Goal: Transaction & Acquisition: Download file/media

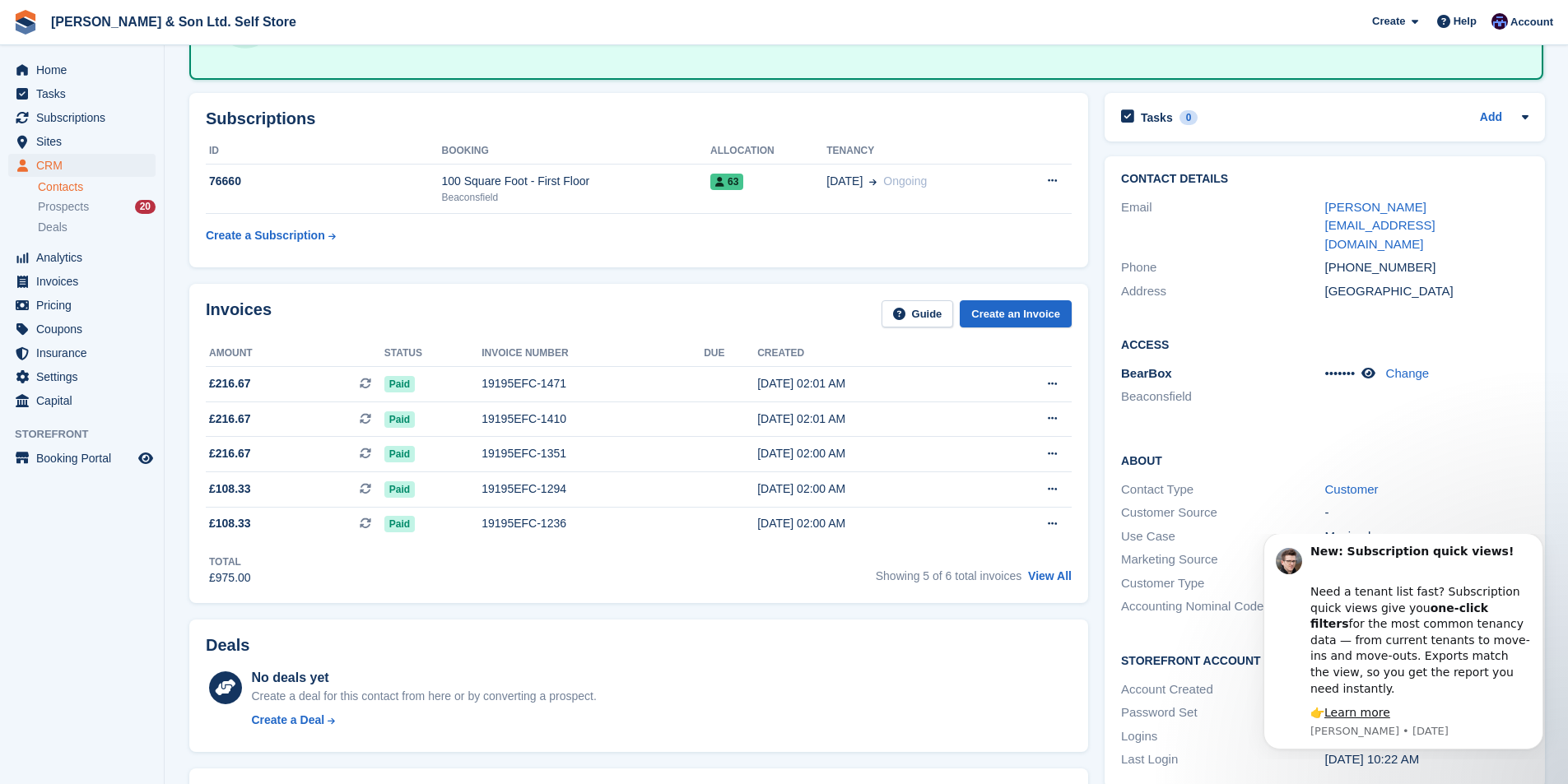
click at [1519, 396] on div "Access BearBox Beaconsfield ••••••• Change" at bounding box center [1325, 377] width 441 height 116
click at [1520, 478] on div "Contact Type Customer" at bounding box center [1325, 489] width 408 height 24
click at [1195, 742] on div "Storefront Account Account Created 13 Mar, 10:27 AM Password Set Yes ( Send Res…" at bounding box center [1325, 711] width 441 height 153
drag, startPoint x: 1540, startPoint y: 555, endPoint x: 2787, endPoint y: 1086, distance: 1355.3
click at [1540, 540] on icon "Dismiss notification" at bounding box center [1538, 538] width 6 height 6
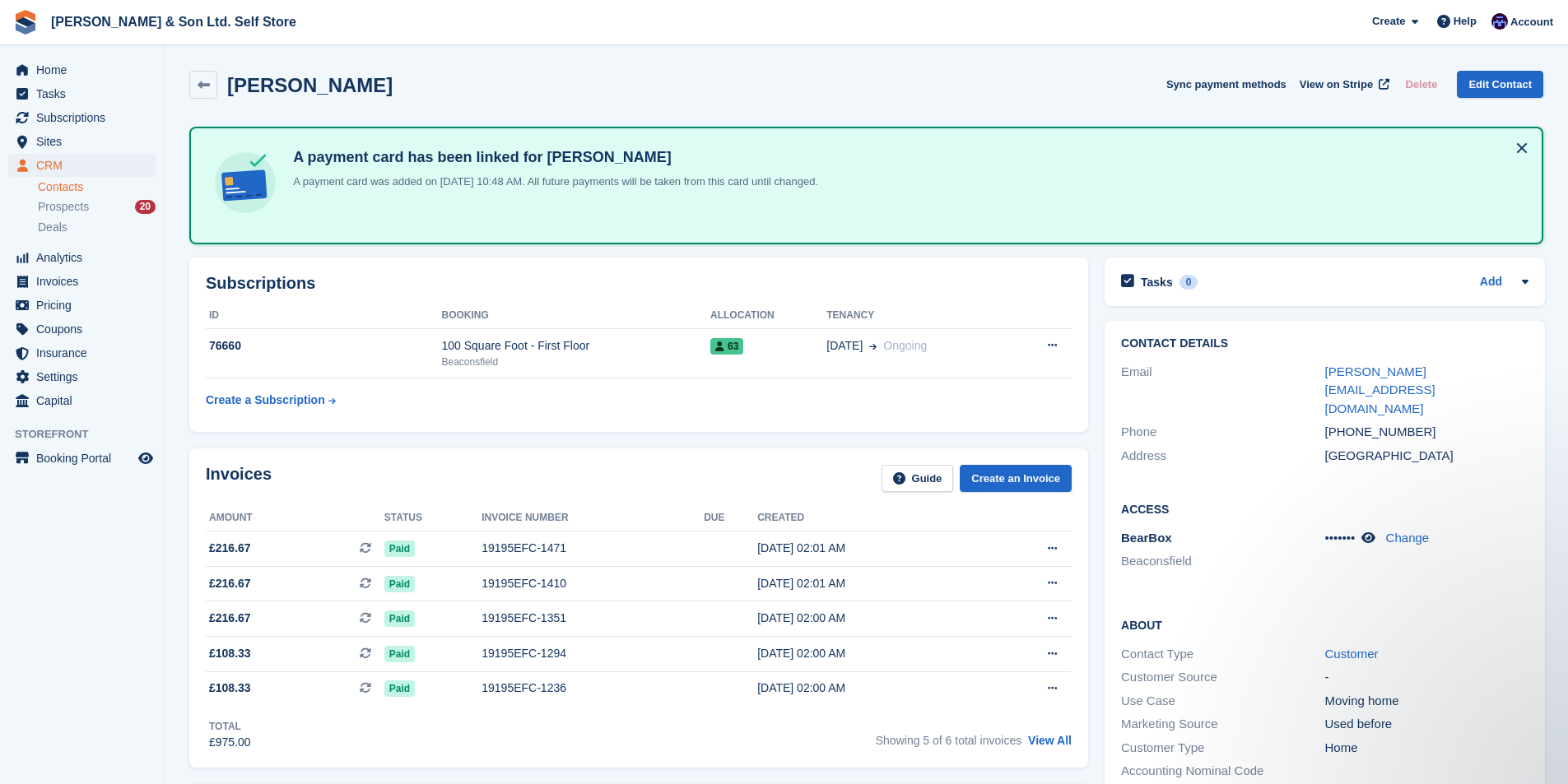
drag, startPoint x: 1178, startPoint y: 219, endPoint x: 1059, endPoint y: 79, distance: 183.7
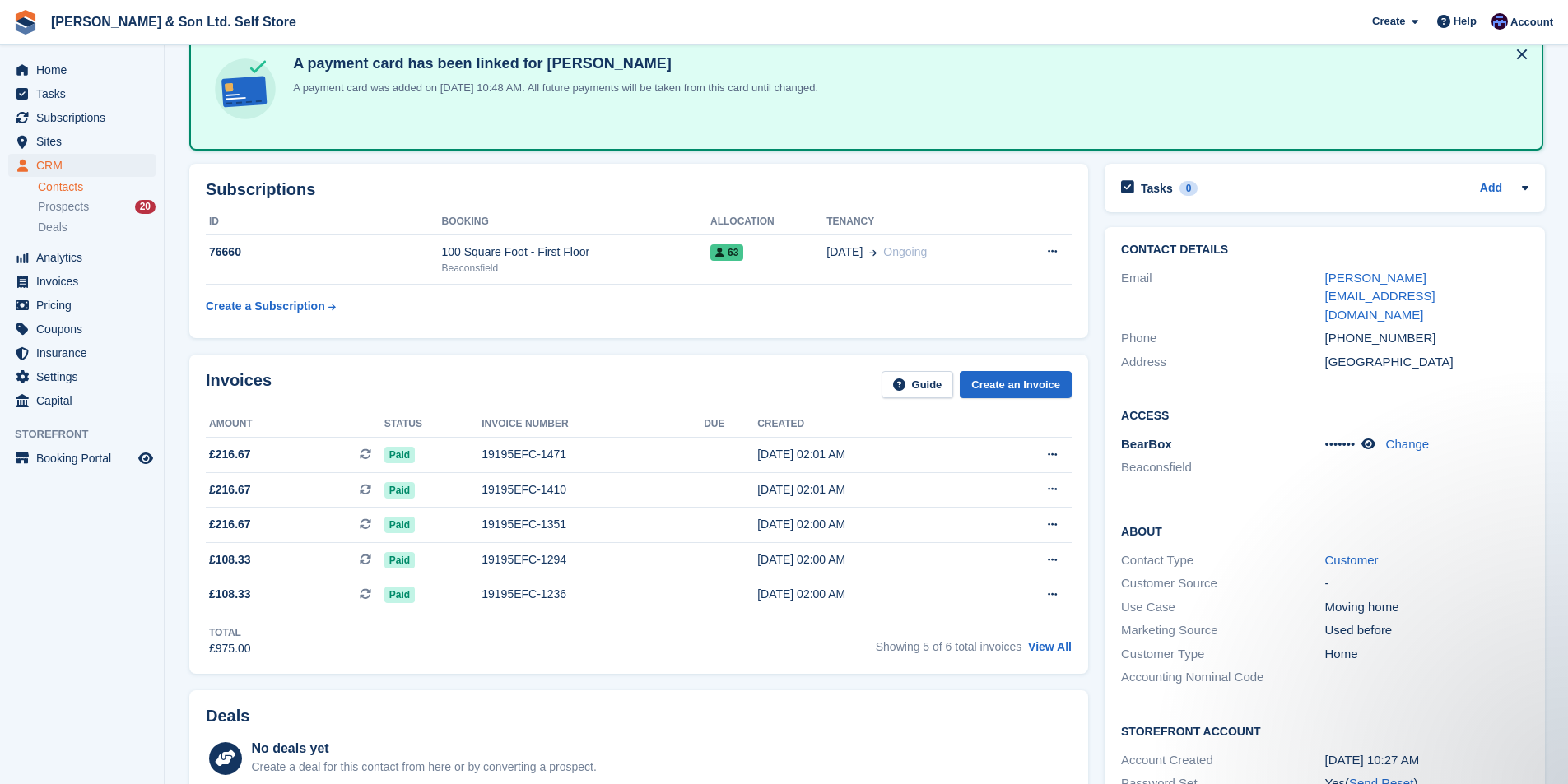
scroll to position [82, 0]
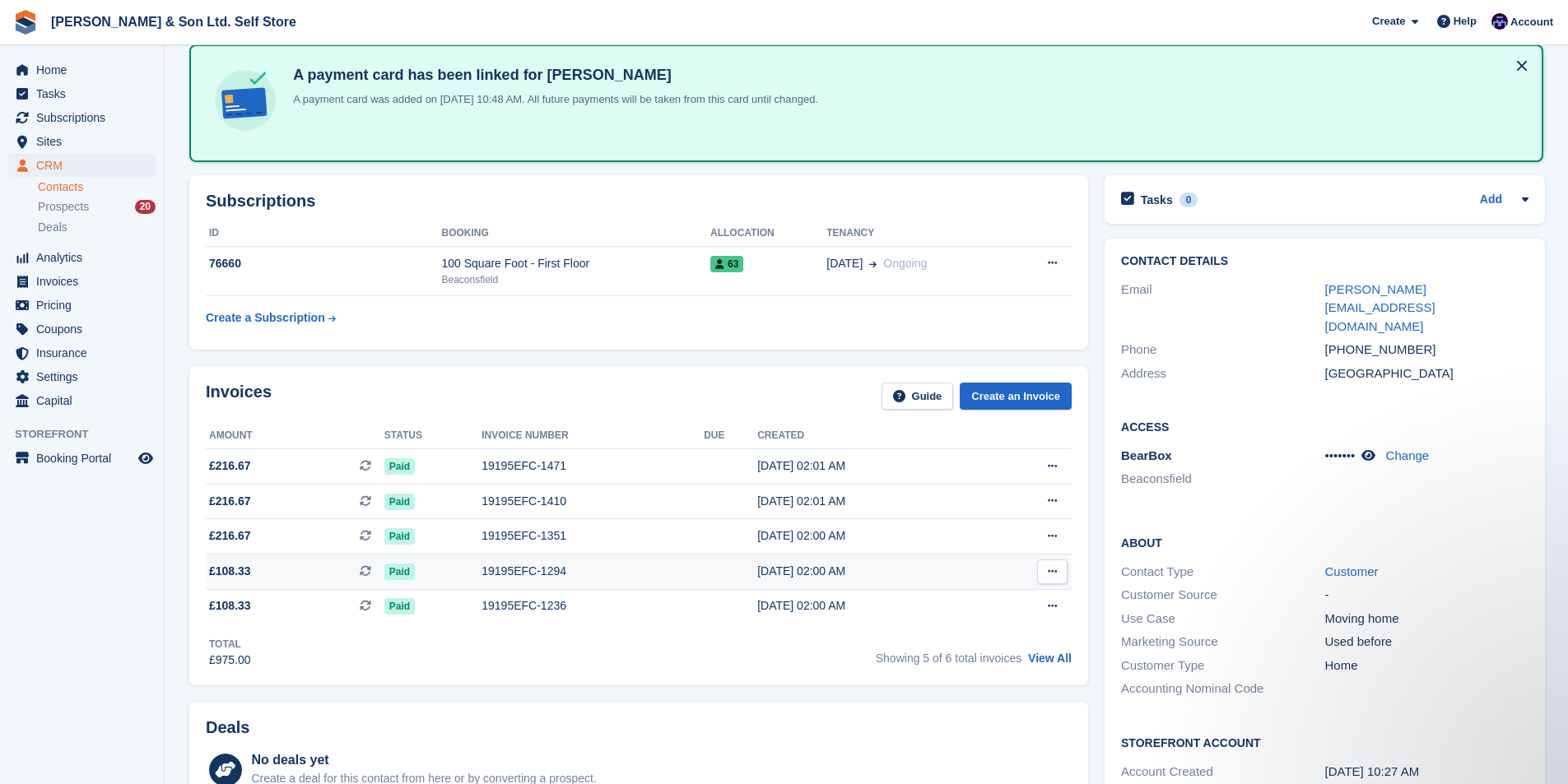
click at [801, 572] on div "20 May, 02:00 AM" at bounding box center [870, 572] width 226 height 17
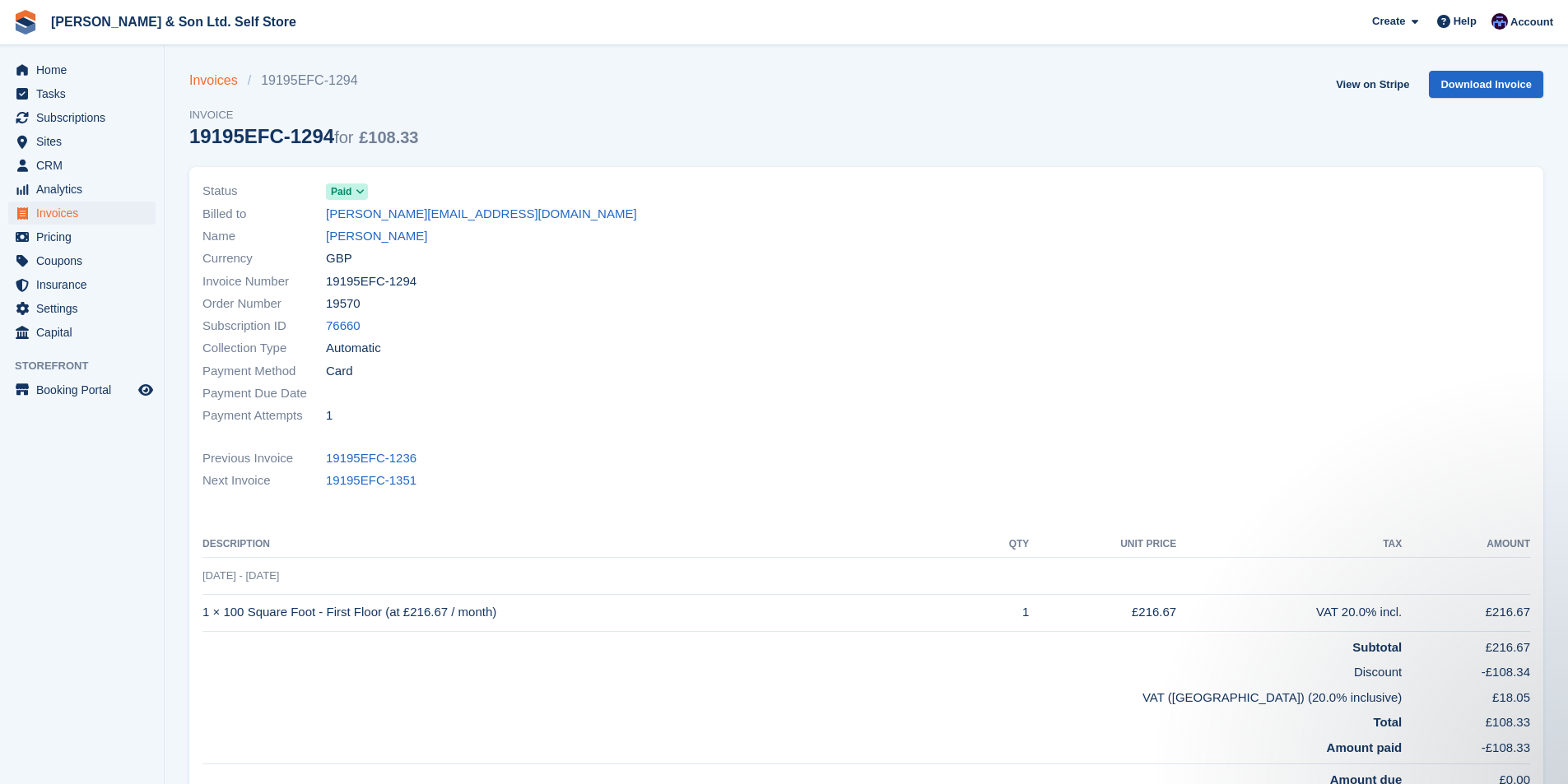
click at [200, 85] on link "Invoices" at bounding box center [219, 80] width 59 height 20
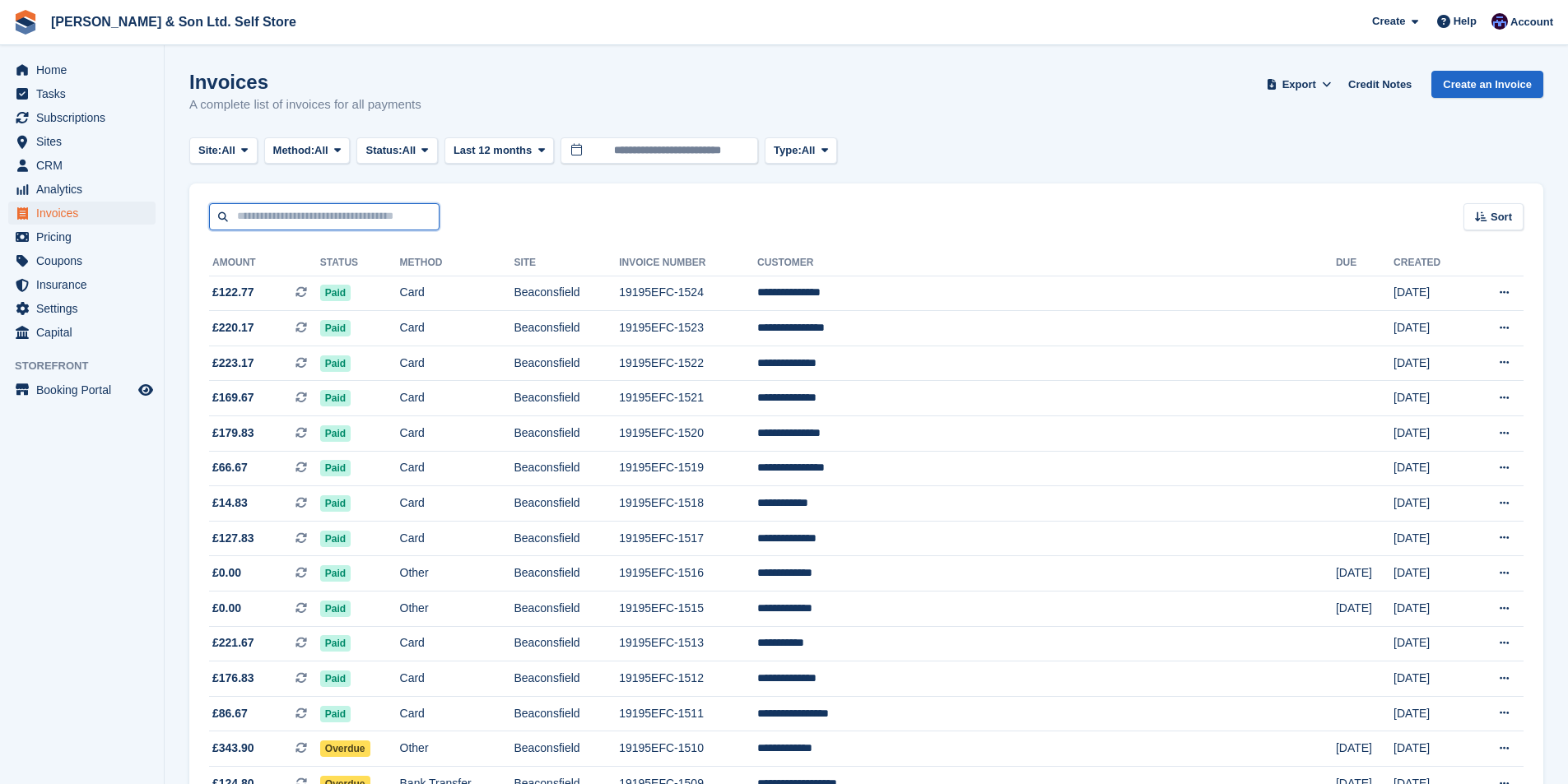
click at [262, 211] on input "text" at bounding box center [324, 217] width 231 height 27
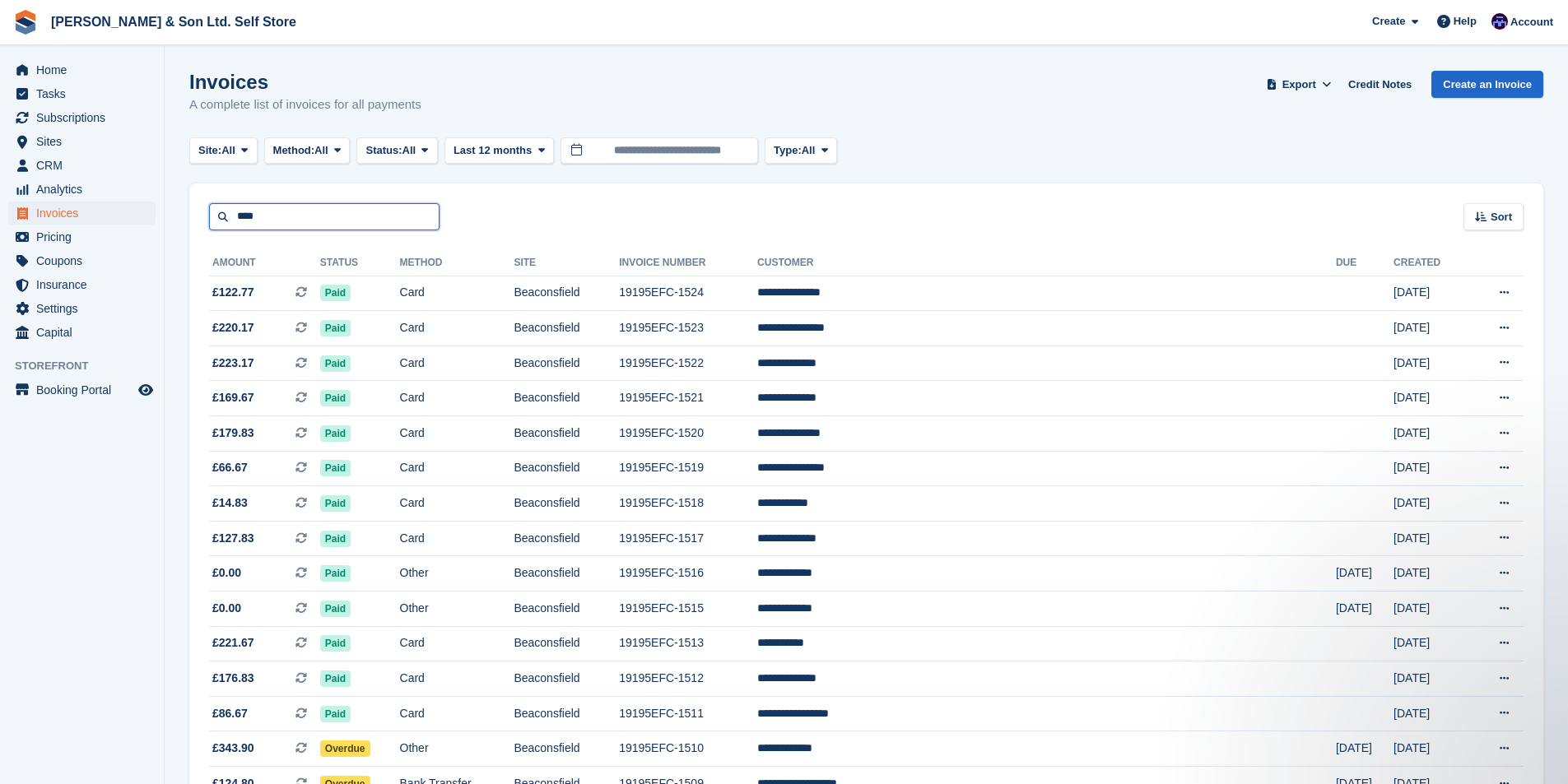
type input "****"
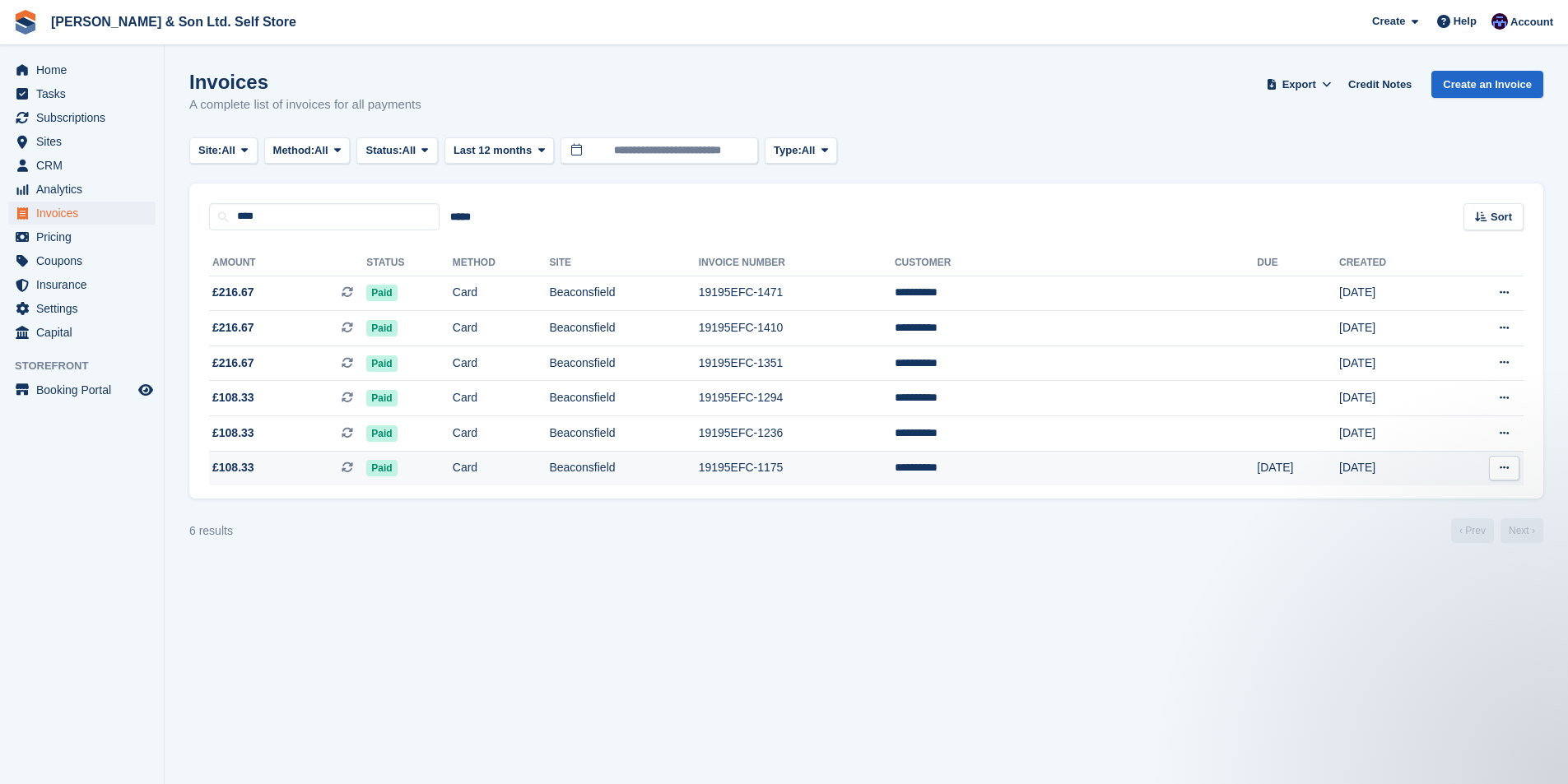
click at [1258, 468] on td "21 Mar" at bounding box center [1299, 468] width 82 height 35
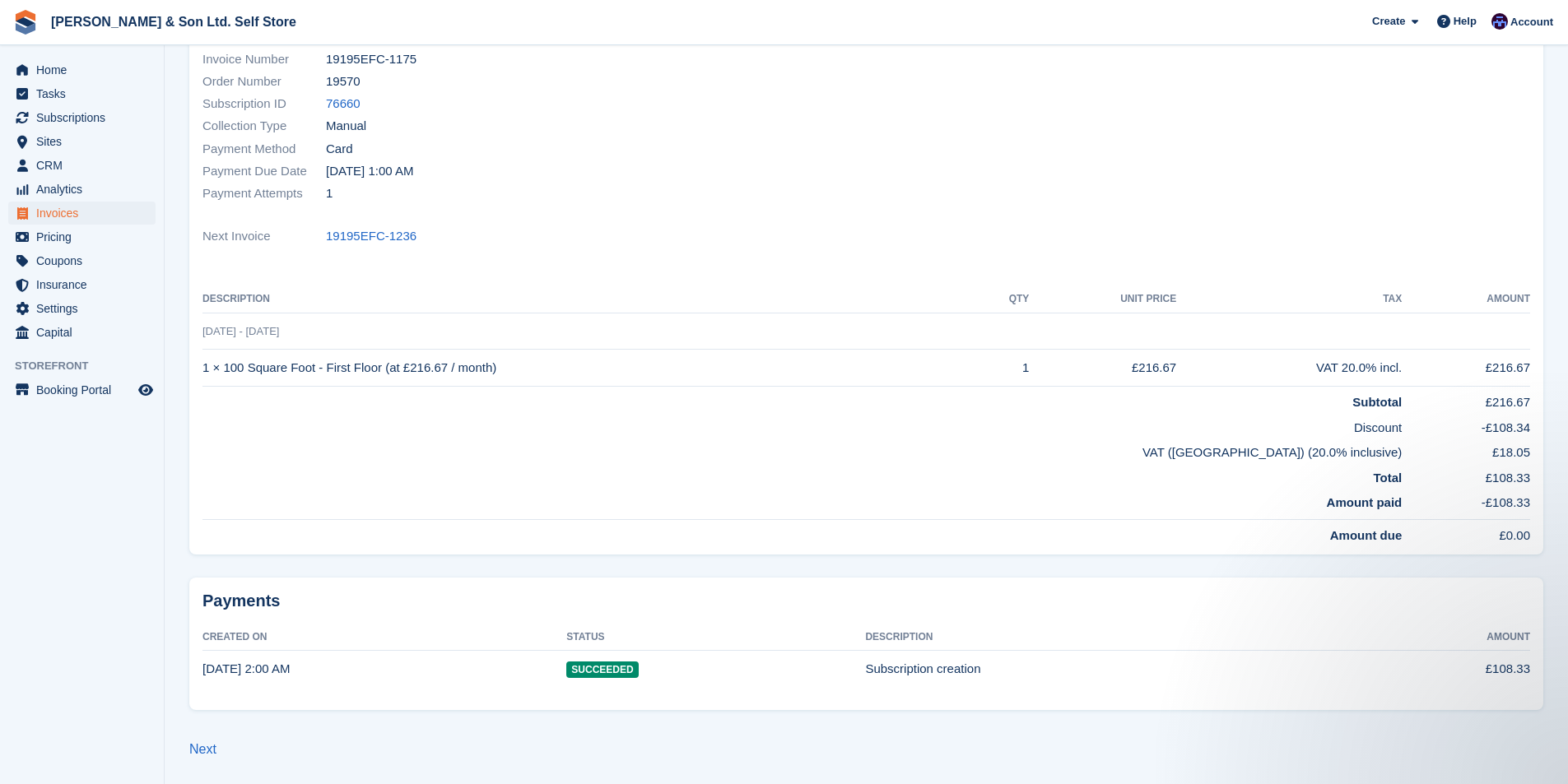
click at [199, 364] on div "Status Paid Billed to dodd.dodd2@aol.co.uk Name Bella Dodd Currency GBP Invoice…" at bounding box center [867, 250] width 1355 height 610
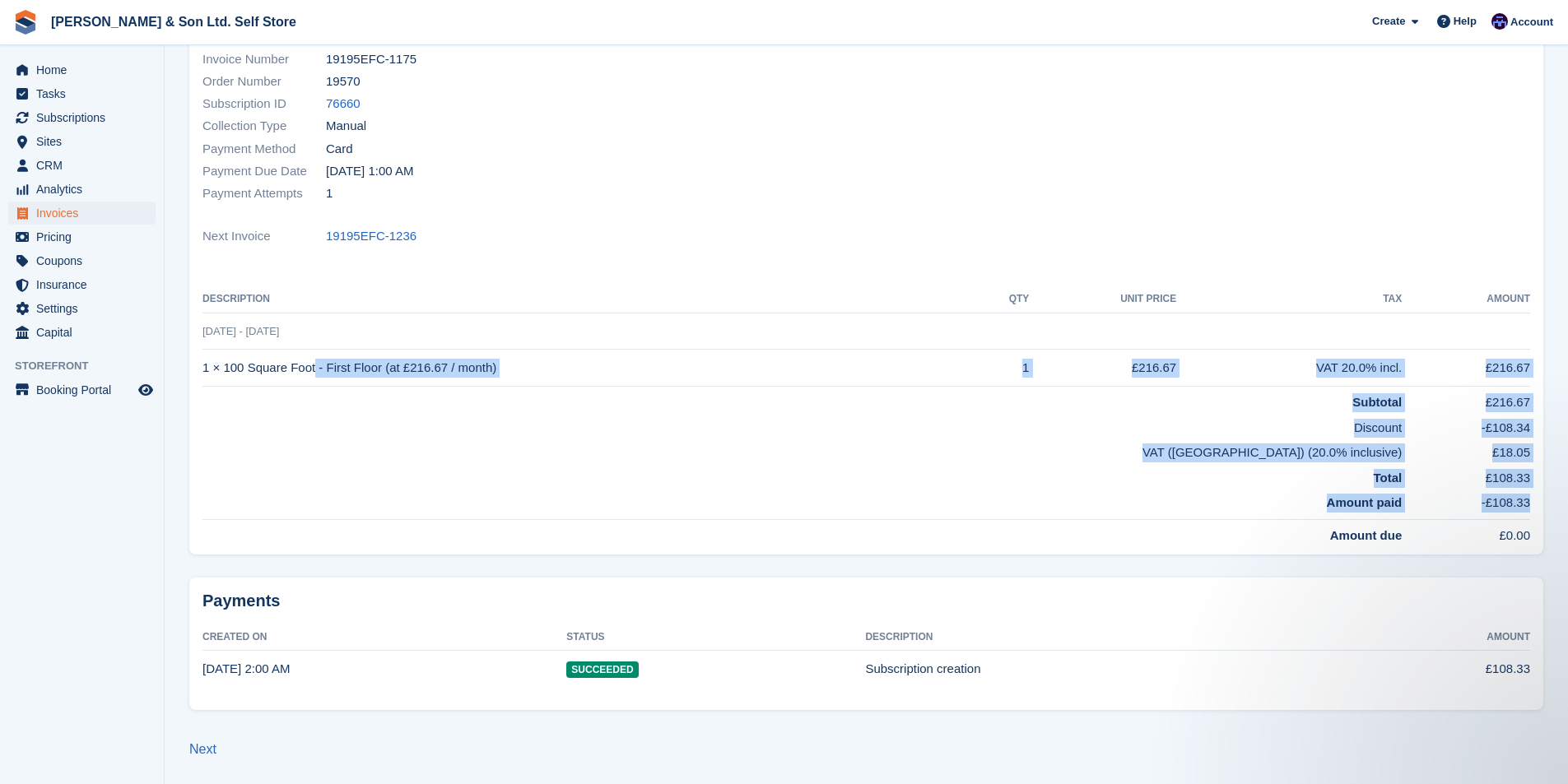
drag, startPoint x: 204, startPoint y: 365, endPoint x: 1529, endPoint y: 502, distance: 1332.1
click at [1529, 502] on tbody "20 Mar - 20 Apr 1 × 100 Square Foot - First Floor (at £216.67 / month) 1 £216.6…" at bounding box center [867, 428] width 1328 height 232
copy tbody "1 × 100 Square Foot - First Floor (at £216.67 / month) 1 £216.67 VAT 20.0% incl…"
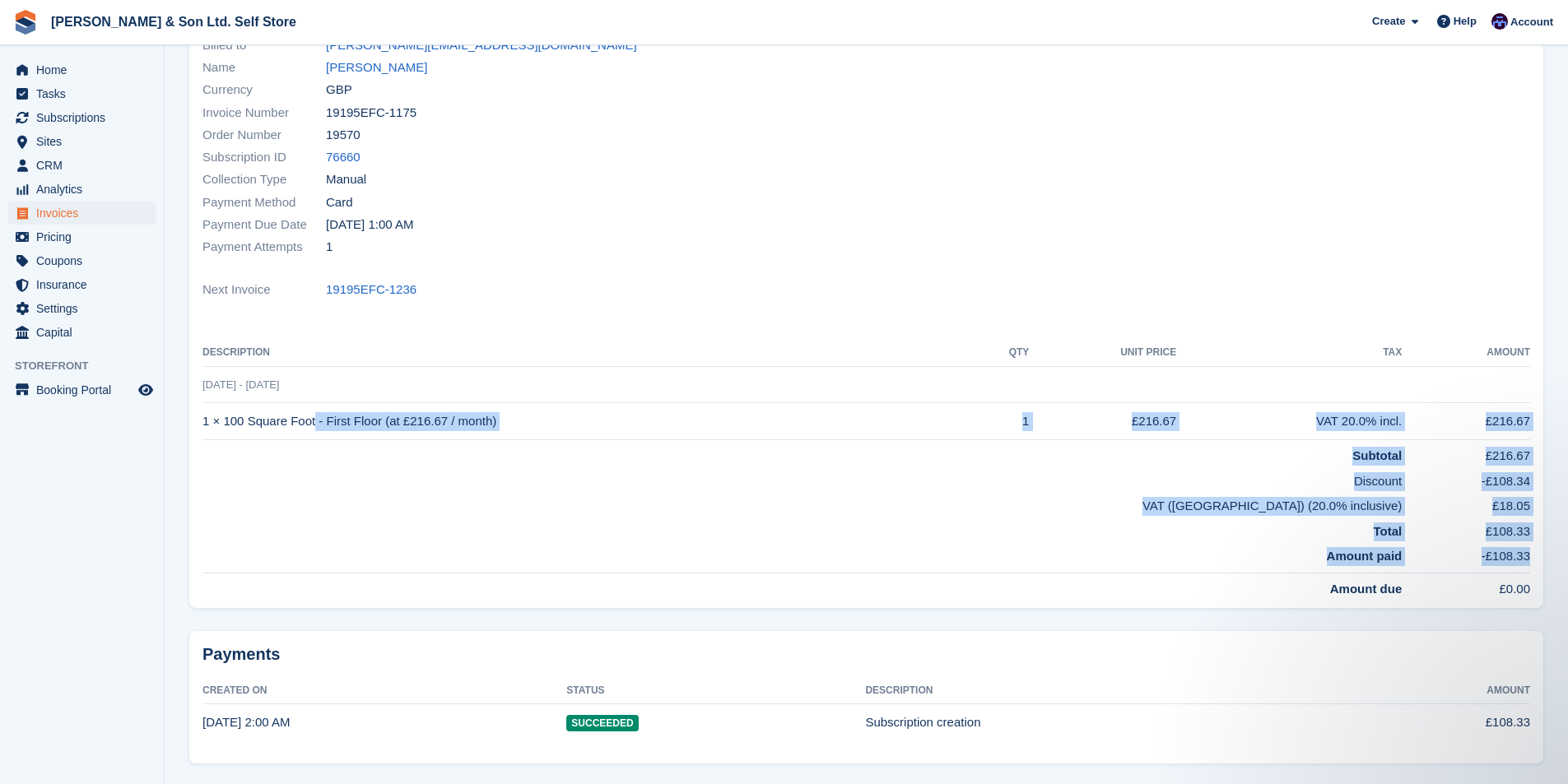
scroll to position [140, 0]
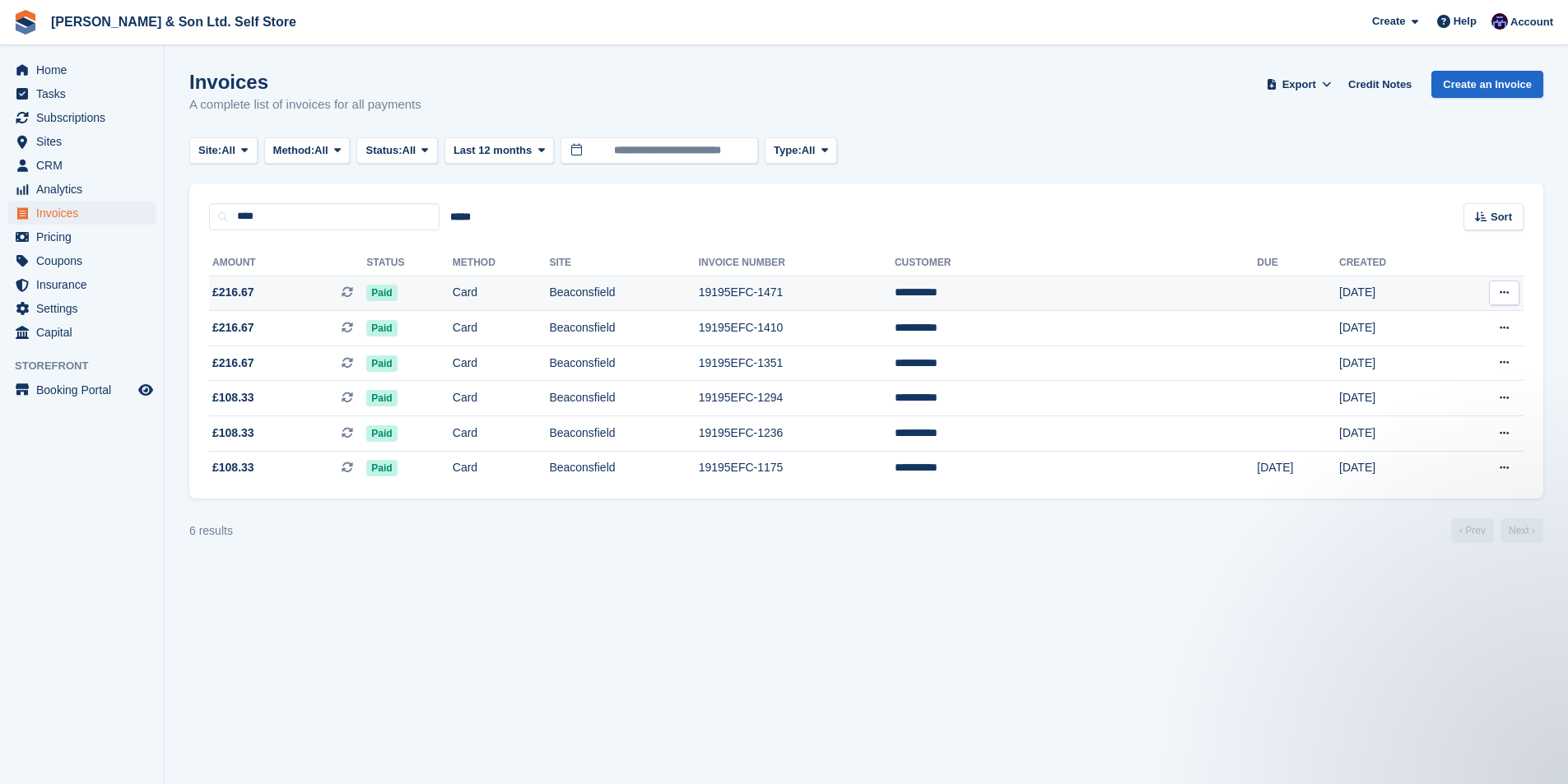
click at [337, 290] on span "£216.67 This is a recurring subscription invoice." at bounding box center [288, 293] width 157 height 17
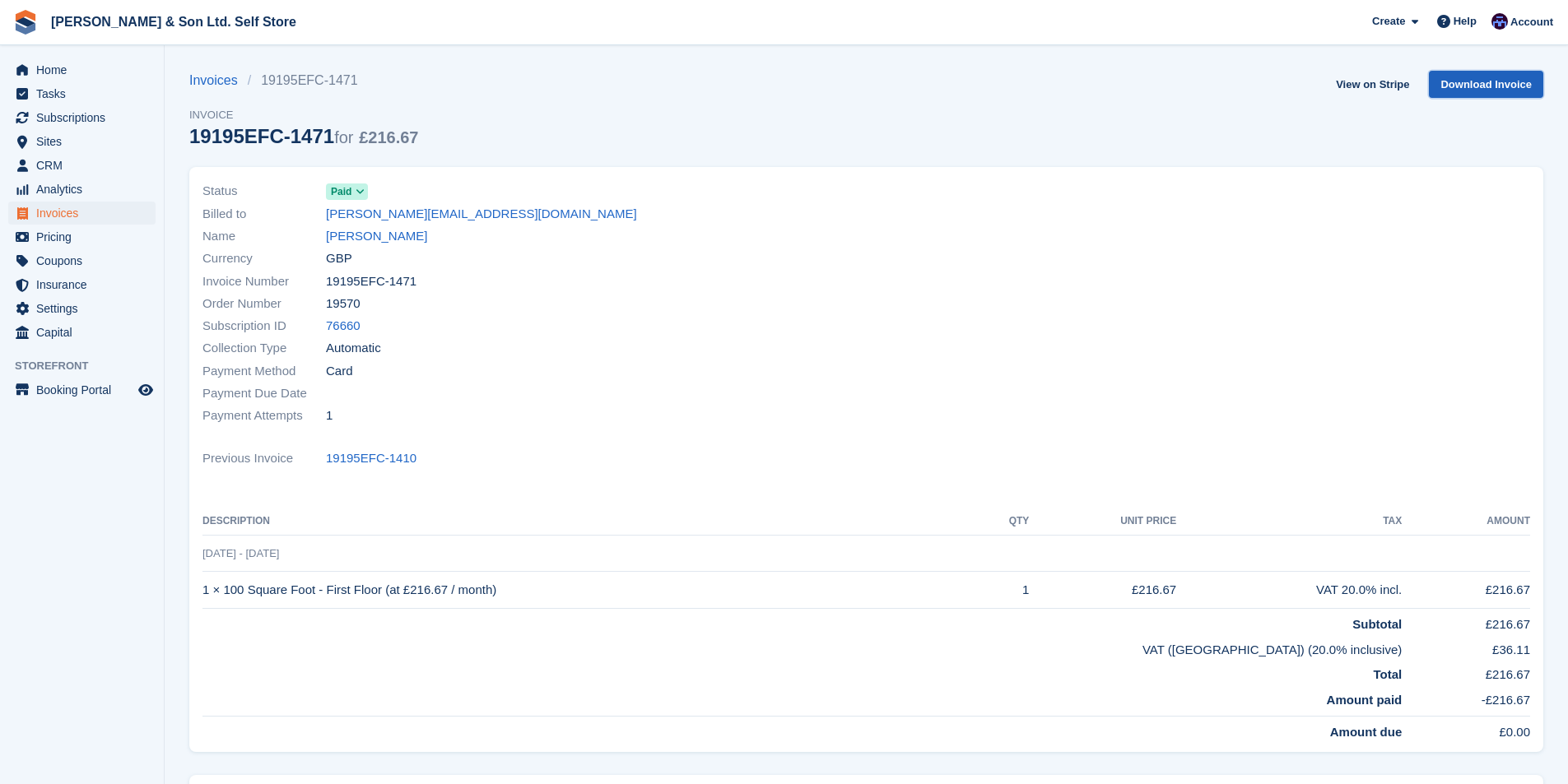
click at [1512, 97] on link "Download Invoice" at bounding box center [1486, 84] width 115 height 27
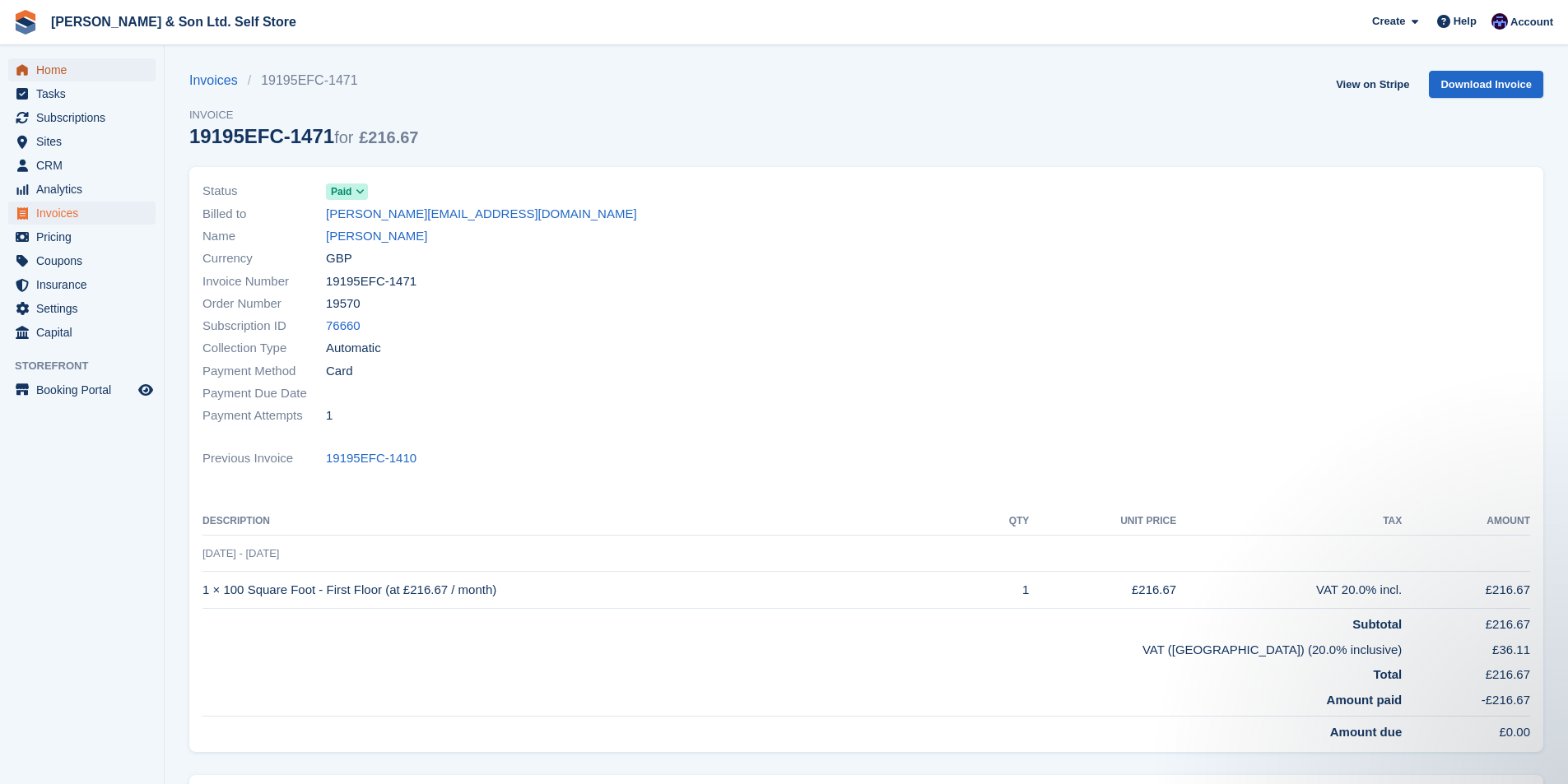
click at [76, 72] on span "Home" at bounding box center [85, 70] width 99 height 23
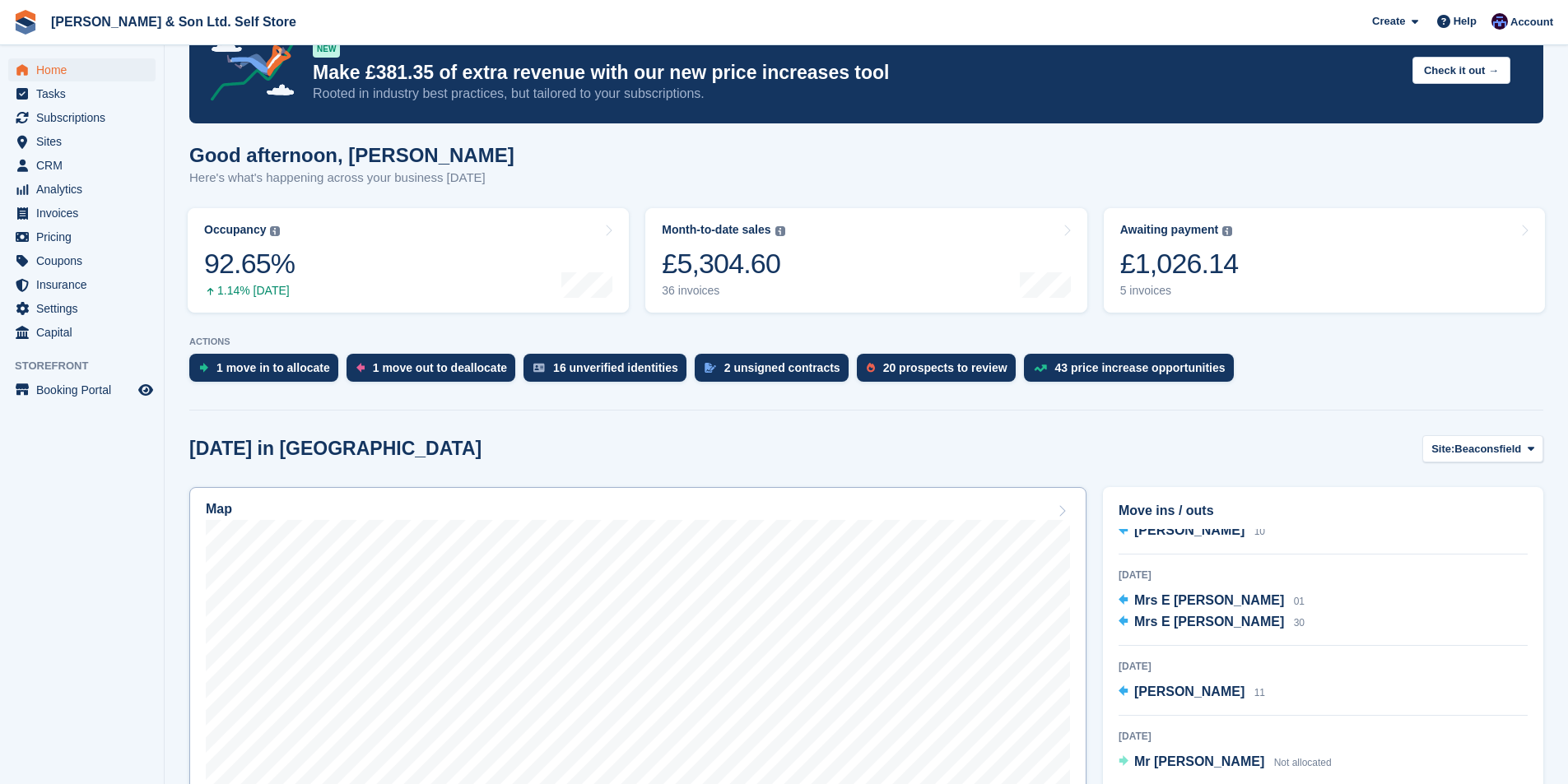
scroll to position [82, 0]
